Goal: Task Accomplishment & Management: Manage account settings

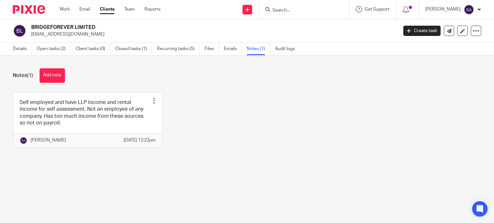
click at [299, 6] on form at bounding box center [306, 9] width 68 height 8
click at [298, 9] on input "Search" at bounding box center [301, 11] width 58 height 6
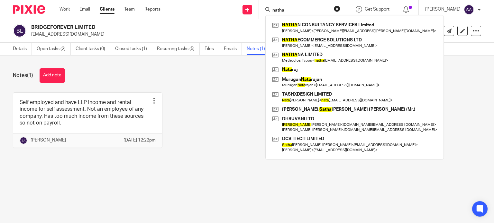
drag, startPoint x: 298, startPoint y: 9, endPoint x: 264, endPoint y: 18, distance: 34.5
click at [264, 18] on div "natha NATHA N CONSULTANCY SERVICES Limited Karthick Chidambaranathan < karthick…" at bounding box center [304, 9] width 90 height 19
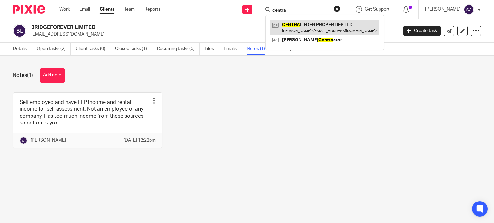
type input "centra"
click at [287, 22] on link at bounding box center [324, 27] width 109 height 15
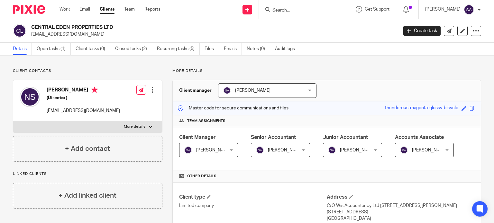
drag, startPoint x: 106, startPoint y: 34, endPoint x: 31, endPoint y: 33, distance: 74.9
click at [31, 33] on p "centraledenproperties@gmail.com" at bounding box center [212, 34] width 362 height 6
copy p "centraledenproperties@gmail.com"
drag, startPoint x: 88, startPoint y: 111, endPoint x: 47, endPoint y: 110, distance: 41.2
click at [47, 110] on p "numaya@gmail.com" at bounding box center [83, 111] width 73 height 6
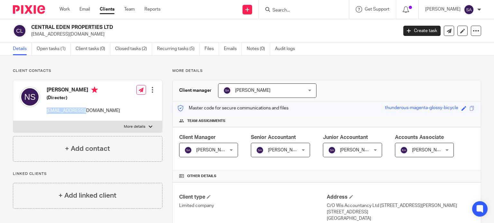
copy p "numaya@gmail.com"
click at [296, 13] on form at bounding box center [306, 9] width 68 height 8
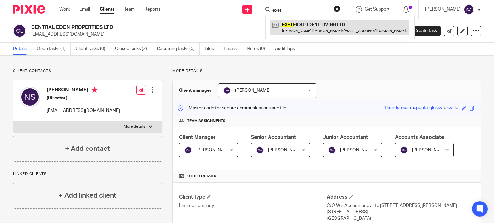
type input "exet"
click at [305, 27] on link at bounding box center [339, 27] width 139 height 15
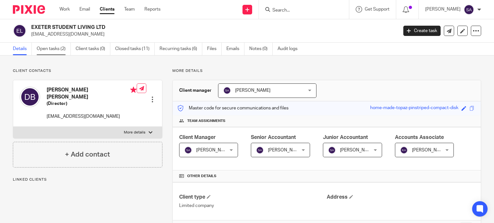
click at [49, 52] on link "Open tasks (2)" at bounding box center [54, 49] width 34 height 13
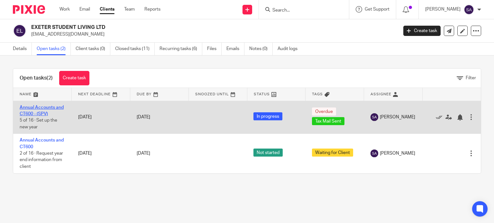
click at [45, 109] on link "Annual Accounts and CT600 - (SPV)" at bounding box center [42, 110] width 44 height 11
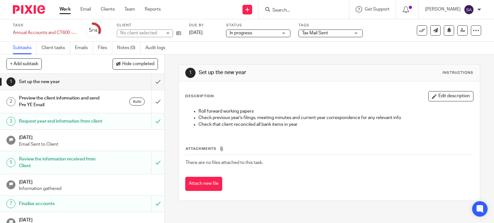
click at [325, 32] on span "Tax Mail Sent" at bounding box center [315, 33] width 26 height 4
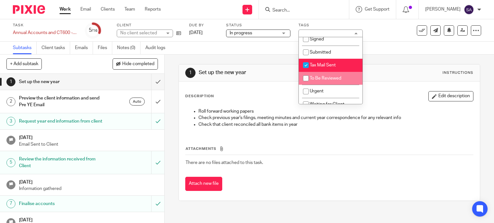
scroll to position [32, 0]
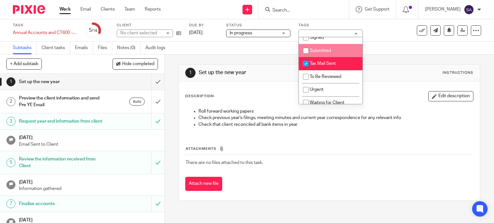
click at [312, 54] on li "Submitted" at bounding box center [331, 50] width 64 height 13
checkbox input "true"
click at [306, 67] on input "checkbox" at bounding box center [305, 64] width 12 height 12
checkbox input "false"
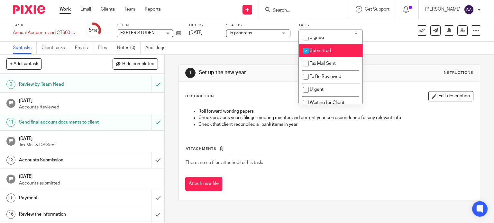
scroll to position [169, 0]
click at [153, 162] on input "submit" at bounding box center [82, 160] width 164 height 16
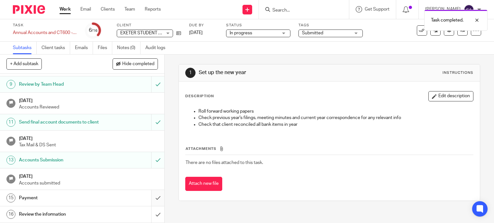
scroll to position [169, 0]
click at [150, 199] on input "submit" at bounding box center [82, 198] width 164 height 16
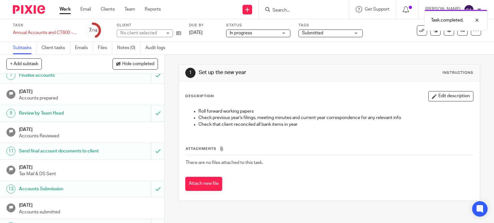
scroll to position [169, 0]
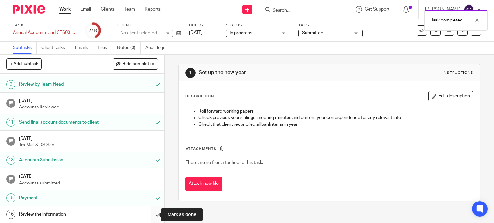
click at [152, 212] on input "submit" at bounding box center [82, 215] width 164 height 16
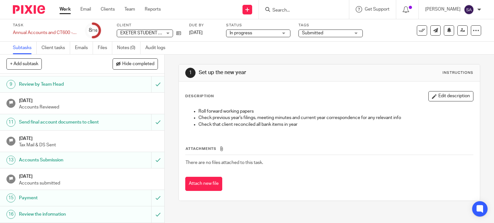
scroll to position [169, 0]
click at [419, 27] on icon at bounding box center [421, 30] width 6 height 6
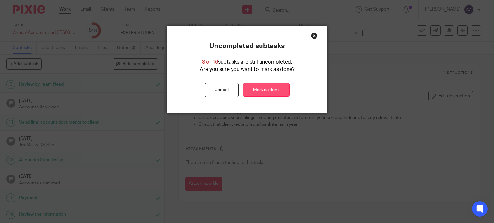
click at [264, 92] on link "Mark as done" at bounding box center [266, 90] width 47 height 14
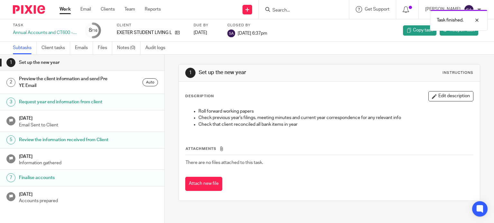
click at [301, 13] on div "Task finished." at bounding box center [367, 18] width 240 height 24
click at [286, 5] on form at bounding box center [306, 9] width 68 height 8
click at [274, 9] on div "Task finished." at bounding box center [367, 18] width 240 height 24
click at [298, 200] on div "Description Edit description Roll forward working papers Check previous year's …" at bounding box center [329, 141] width 301 height 119
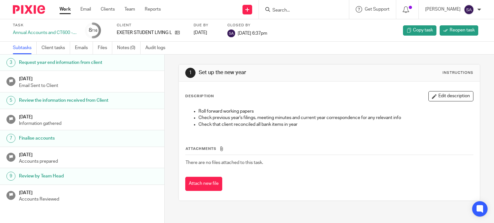
scroll to position [156, 0]
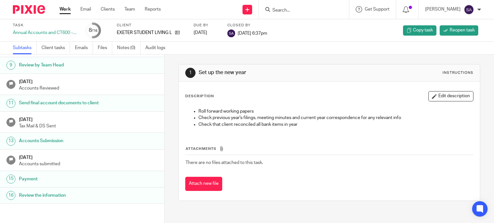
click at [109, 103] on div "Send final account documents to client" at bounding box center [88, 103] width 139 height 10
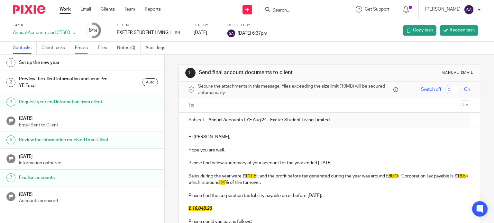
click at [82, 50] on link "Emails" at bounding box center [84, 48] width 18 height 13
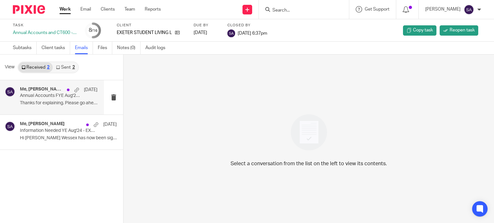
click at [36, 104] on p "Thanks for explaining. Please go ahead with the..." at bounding box center [58, 103] width 77 height 5
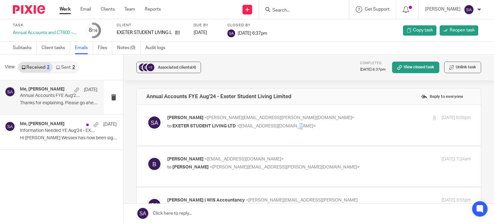
click at [290, 126] on span "<[EMAIL_ADDRESS][DOMAIN_NAME]>" at bounding box center [276, 126] width 79 height 4
click at [313, 119] on p "Shafiya Abdulla <shafiya.abdulla@wis-accountancy.co.uk>" at bounding box center [268, 118] width 202 height 7
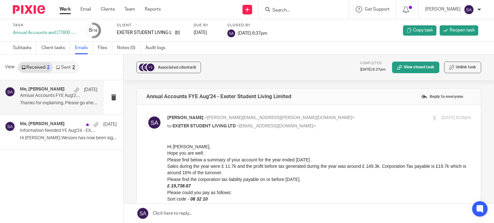
click at [313, 119] on p "Shafiya Abdulla <shafiya.abdulla@wis-accountancy.co.uk>" at bounding box center [268, 118] width 202 height 7
checkbox input "false"
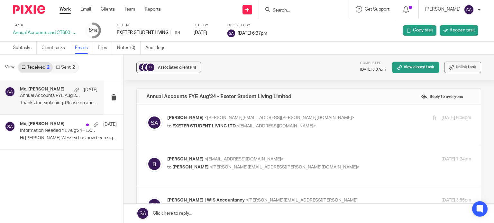
click at [280, 13] on input "Search" at bounding box center [301, 11] width 58 height 6
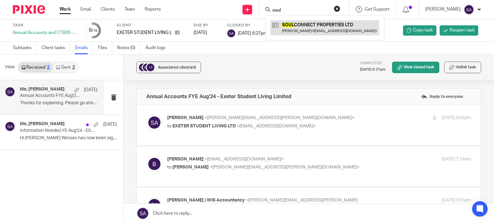
type input "soul"
click at [326, 25] on link at bounding box center [324, 27] width 109 height 15
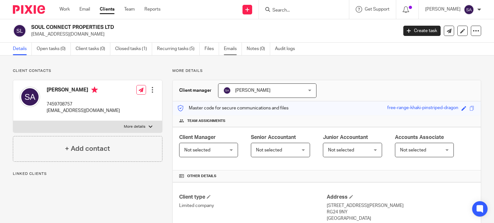
click at [231, 48] on link "Emails" at bounding box center [233, 49] width 18 height 13
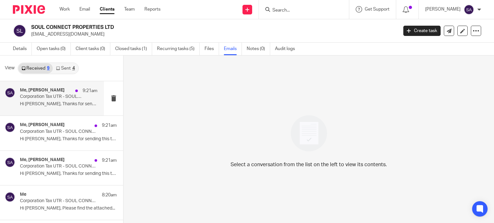
click at [54, 100] on div "Me, [PERSON_NAME] 9:21am Corporation Tax UTR - SOUL CONNECT PROPERTIES LTD Hi […" at bounding box center [58, 99] width 77 height 22
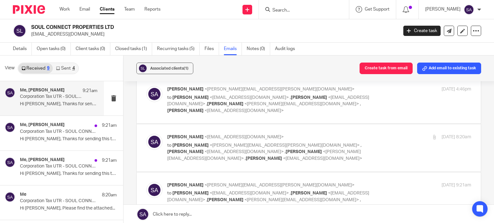
scroll to position [26, 0]
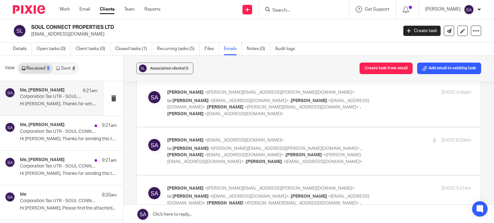
click at [270, 137] on p "[PERSON_NAME] <[EMAIL_ADDRESS][DOMAIN_NAME]>" at bounding box center [268, 140] width 202 height 7
checkbox input "true"
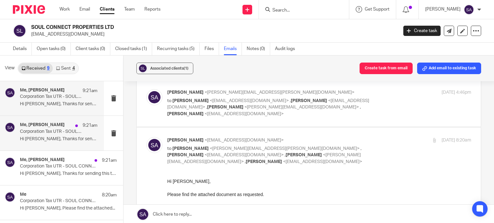
click at [31, 137] on p "Hi [PERSON_NAME], Thanks for sending this through...." at bounding box center [58, 139] width 77 height 5
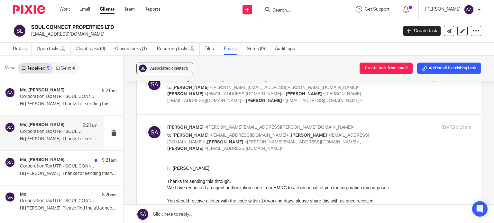
scroll to position [96, 0]
